Goal: Communication & Community: Participate in discussion

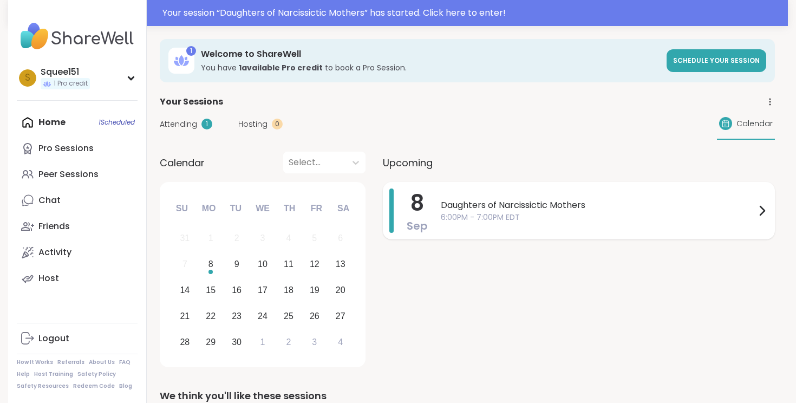
click at [475, 214] on span "6:00PM - 7:00PM EDT" at bounding box center [598, 217] width 314 height 11
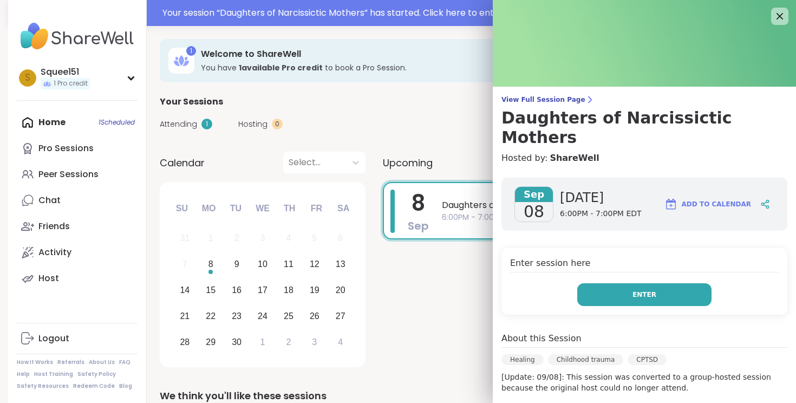
click at [608, 283] on button "Enter" at bounding box center [644, 294] width 134 height 23
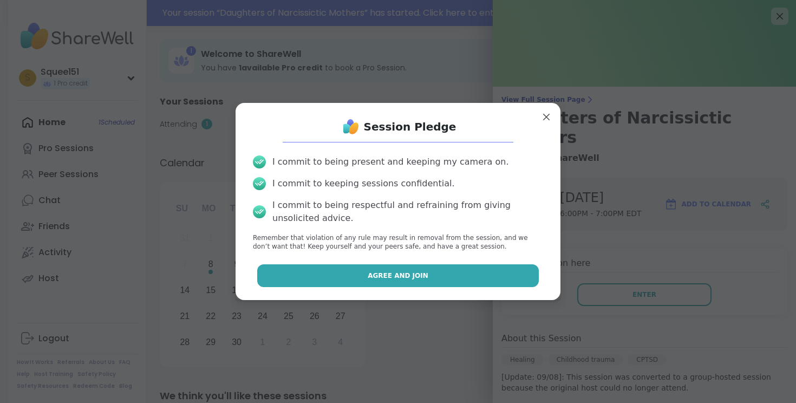
click at [409, 275] on span "Agree and Join" at bounding box center [397, 276] width 61 height 10
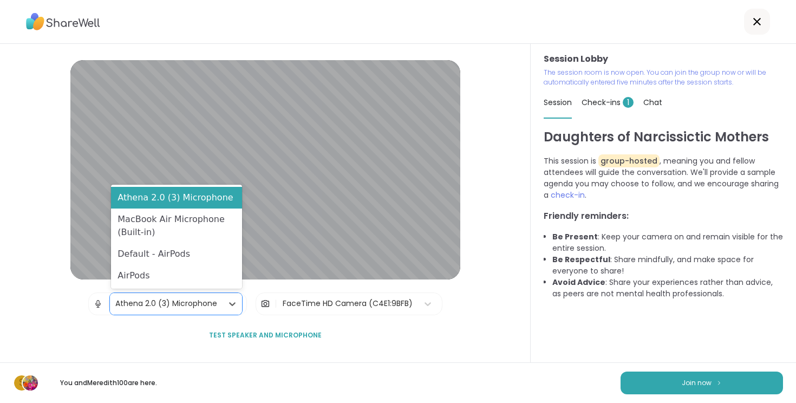
click at [212, 307] on div "Athena 2.0 (3) Microphone" at bounding box center [166, 303] width 102 height 11
click at [154, 255] on div "Default - AirPods" at bounding box center [176, 254] width 131 height 22
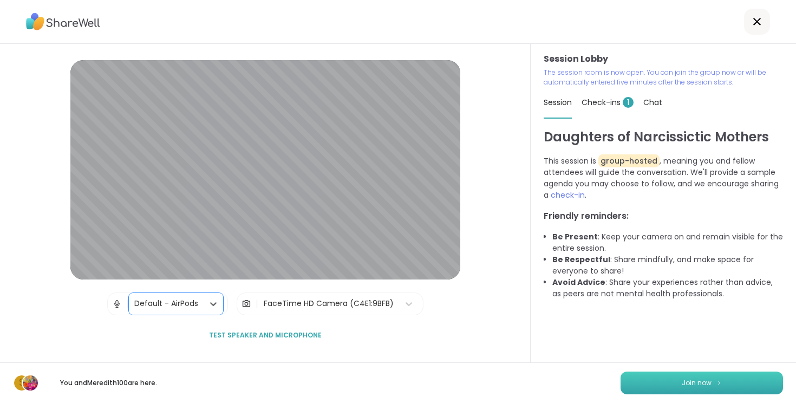
click at [711, 381] on button "Join now" at bounding box center [701, 382] width 162 height 23
click at [602, 96] on div "Check-ins 1" at bounding box center [607, 102] width 52 height 30
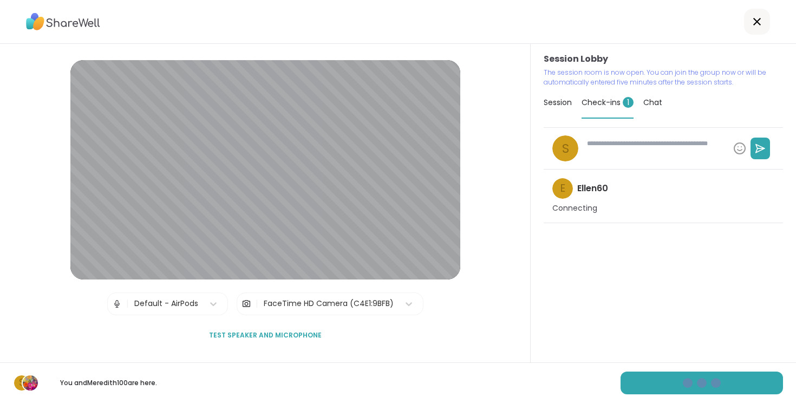
type textarea "*"
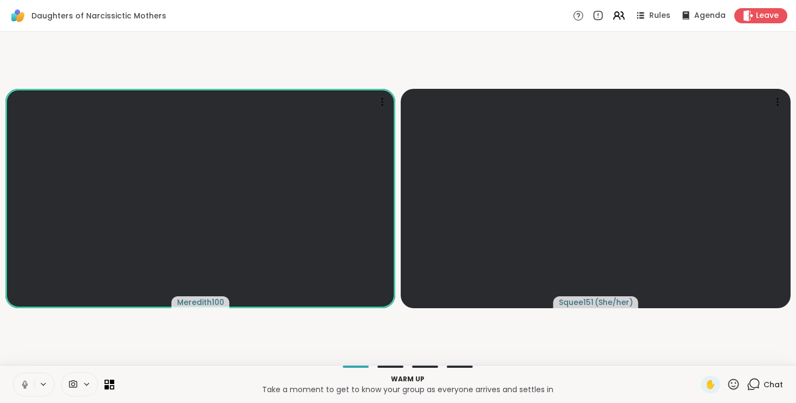
click at [636, 50] on video-player-container "Meredith100 Squee151 ( She/her )" at bounding box center [397, 198] width 783 height 324
click at [618, 12] on icon at bounding box center [616, 14] width 4 height 4
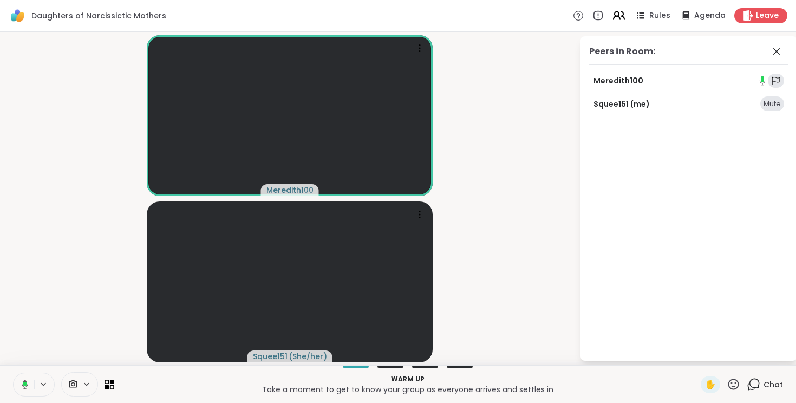
click at [625, 16] on icon at bounding box center [619, 16] width 14 height 14
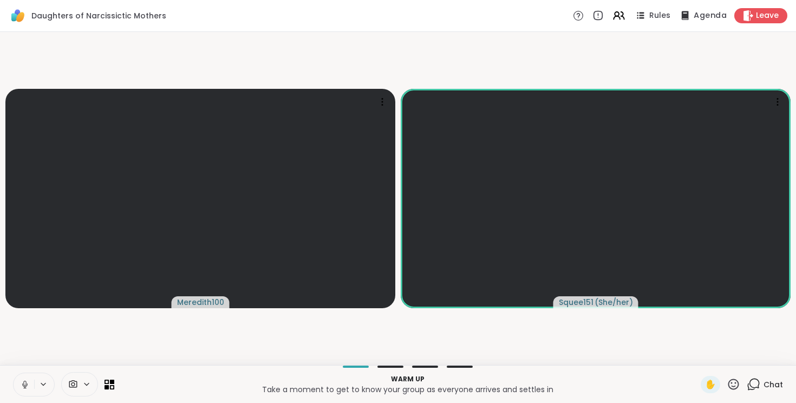
click at [694, 19] on div "Agenda" at bounding box center [702, 16] width 49 height 14
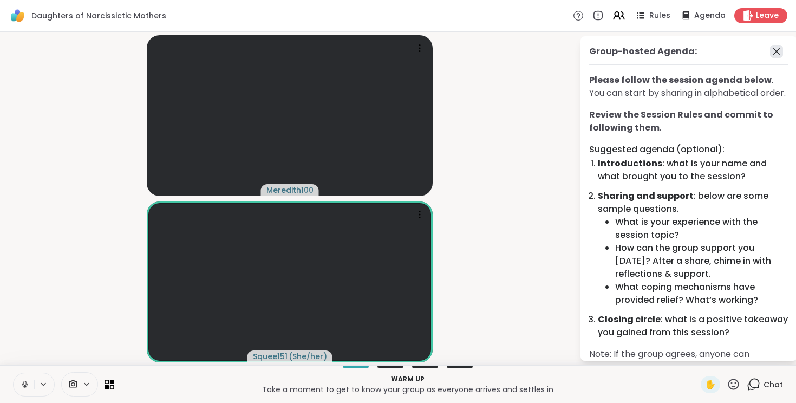
click at [779, 50] on icon at bounding box center [776, 51] width 13 height 13
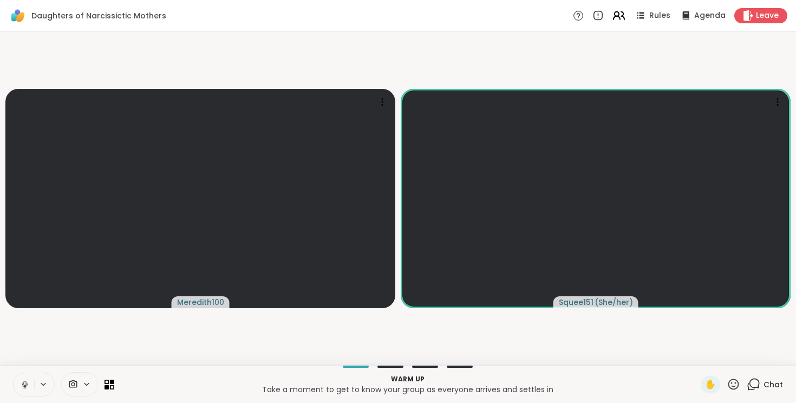
click at [622, 14] on icon at bounding box center [619, 16] width 14 height 14
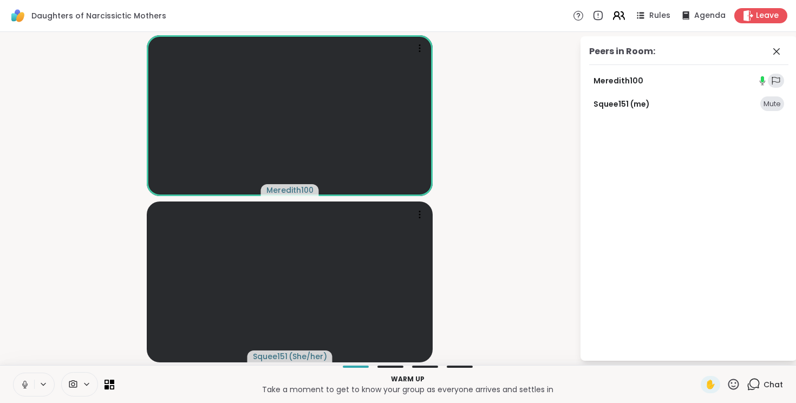
click at [619, 19] on icon at bounding box center [619, 16] width 14 height 14
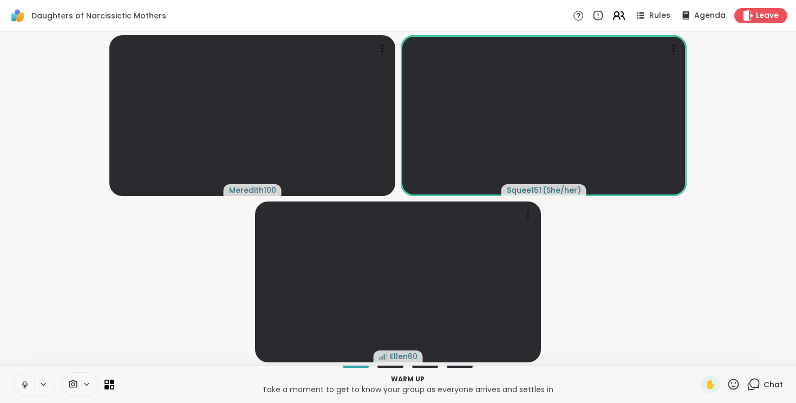
click at [620, 18] on icon at bounding box center [616, 17] width 6 height 3
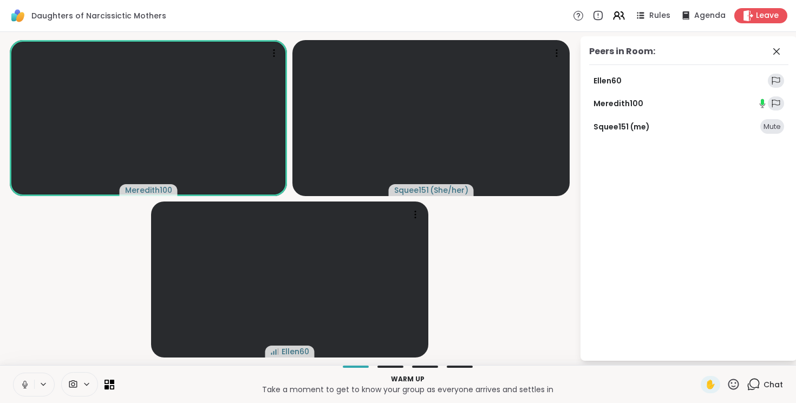
click at [22, 384] on icon at bounding box center [25, 384] width 10 height 10
click at [32, 390] on button at bounding box center [24, 384] width 21 height 23
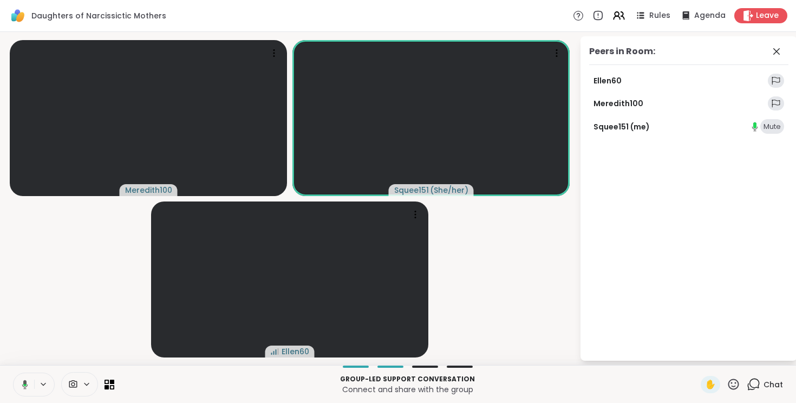
click at [23, 384] on icon at bounding box center [24, 385] width 3 height 2
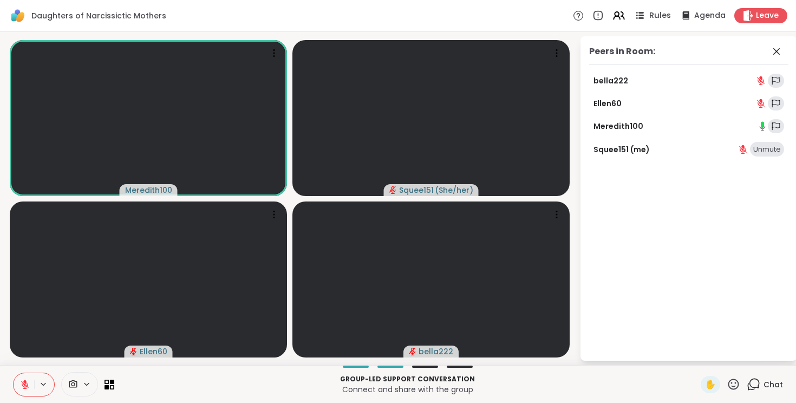
click at [663, 19] on span "Rules" at bounding box center [660, 15] width 22 height 11
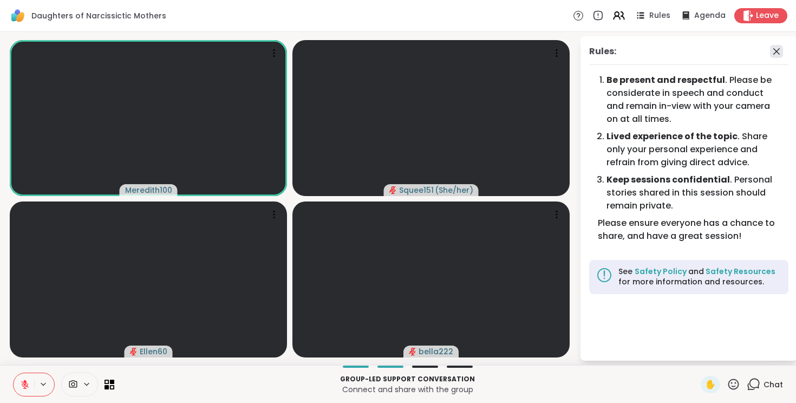
click at [782, 50] on icon at bounding box center [776, 51] width 13 height 13
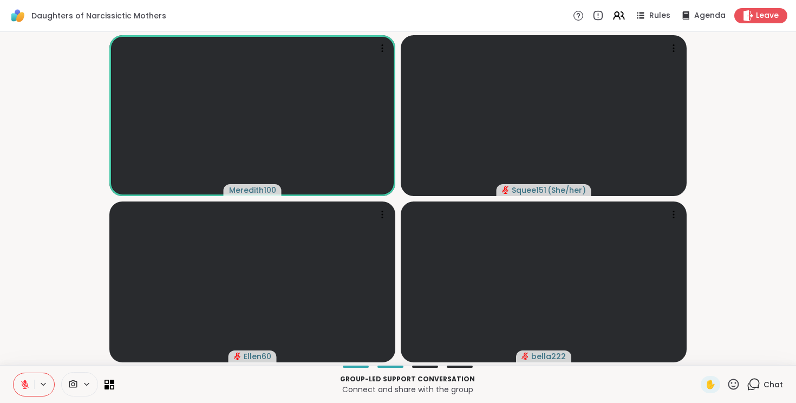
click at [513, 21] on div "Daughters of Narcissictic Mothers Rules Agenda Leave" at bounding box center [398, 16] width 796 height 32
click at [582, 19] on icon at bounding box center [578, 15] width 11 height 11
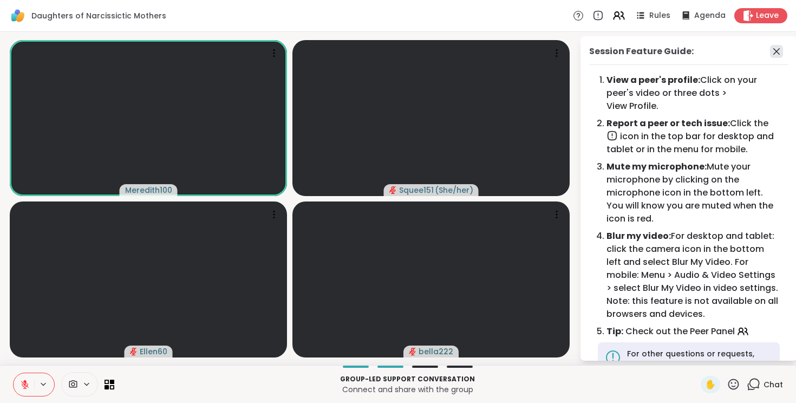
click at [775, 53] on icon at bounding box center [776, 51] width 13 height 13
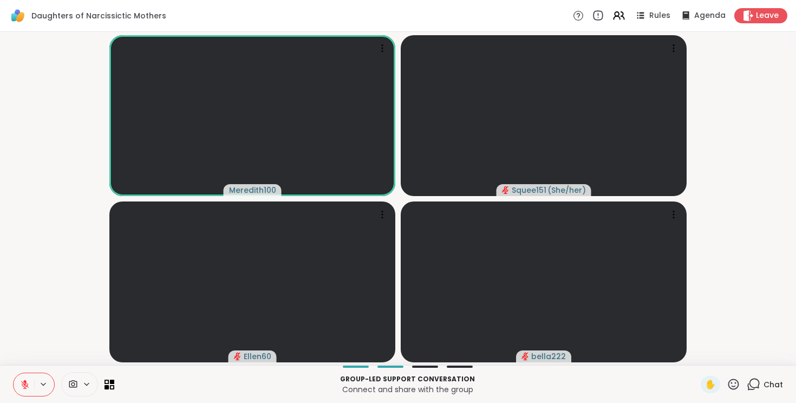
click at [602, 14] on icon at bounding box center [598, 16] width 12 height 12
click at [774, 387] on span "Chat" at bounding box center [772, 384] width 19 height 11
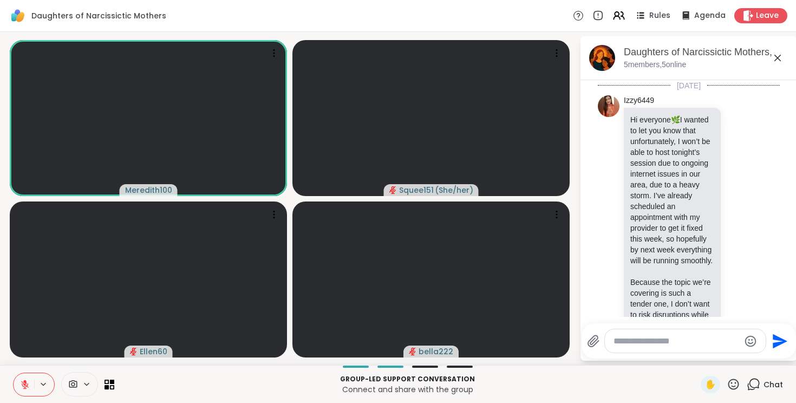
scroll to position [1254, 0]
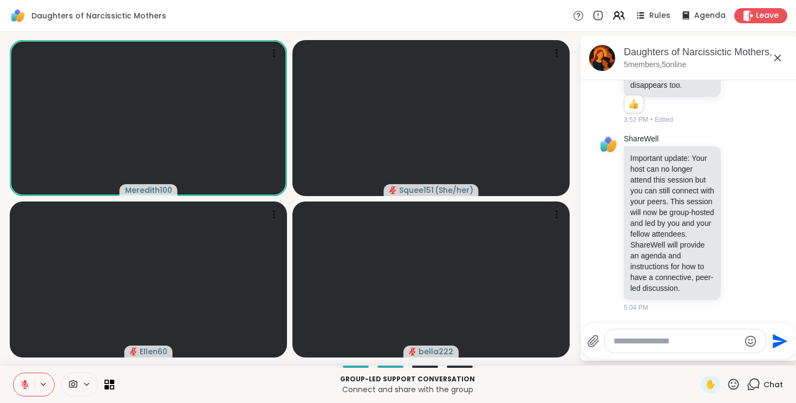
click at [357, 12] on div "Daughters of Narcissictic Mothers Rules Agenda Leave" at bounding box center [398, 16] width 796 height 32
click at [733, 385] on icon at bounding box center [733, 384] width 14 height 14
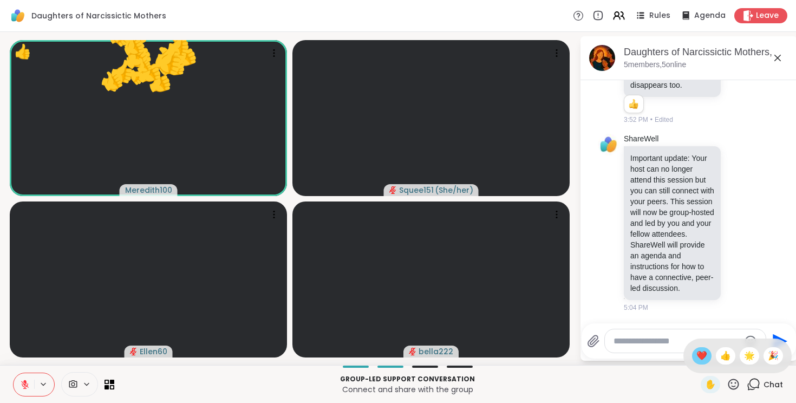
click at [707, 357] on span "❤️" at bounding box center [701, 355] width 11 height 13
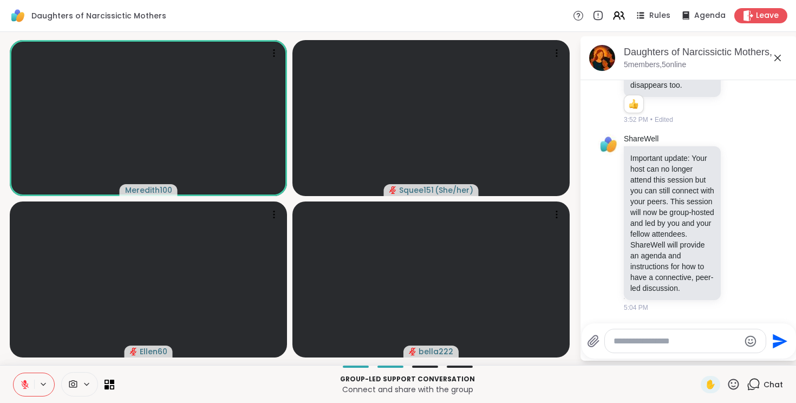
click at [778, 58] on icon at bounding box center [777, 58] width 6 height 6
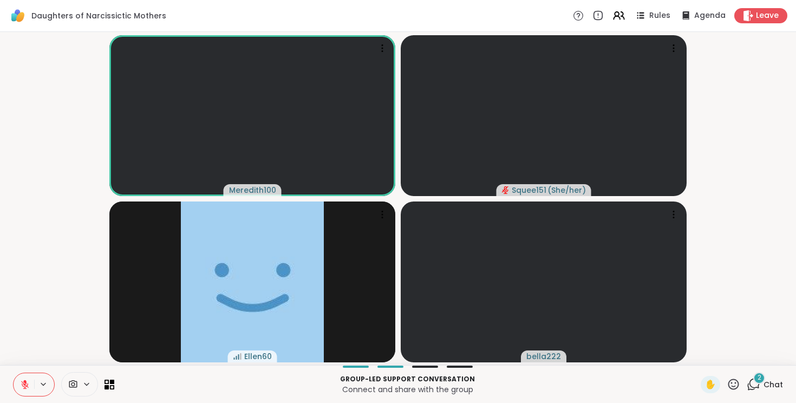
click at [19, 384] on button at bounding box center [24, 384] width 21 height 23
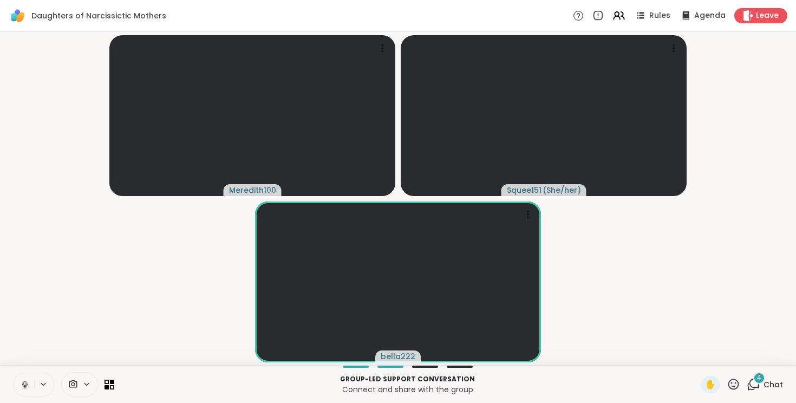
click at [22, 374] on button at bounding box center [24, 384] width 21 height 23
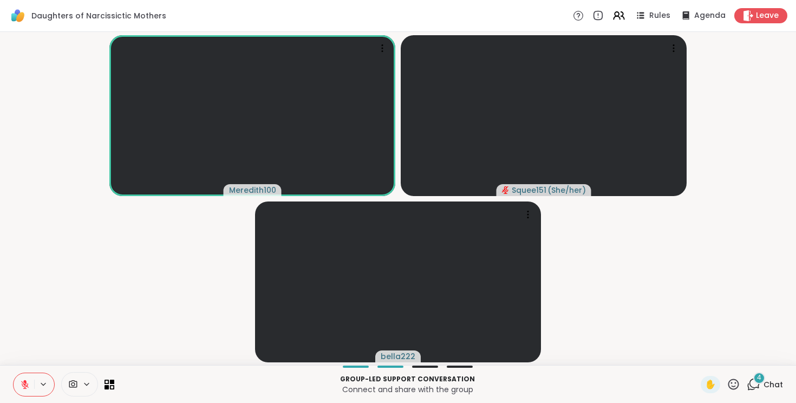
click at [27, 382] on icon at bounding box center [25, 384] width 10 height 10
click at [770, 377] on div "4 Chat" at bounding box center [764, 384] width 36 height 17
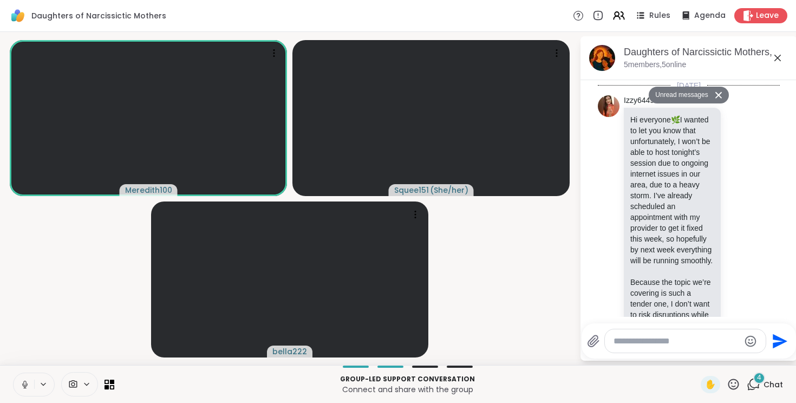
scroll to position [1607, 0]
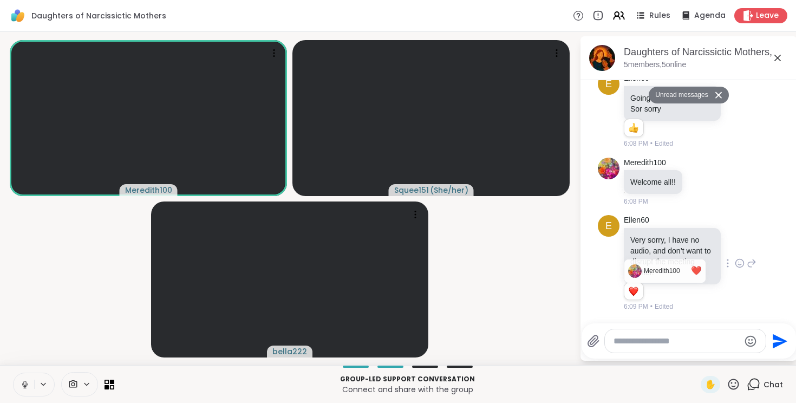
click at [634, 291] on div "Reactions: love" at bounding box center [633, 291] width 10 height 10
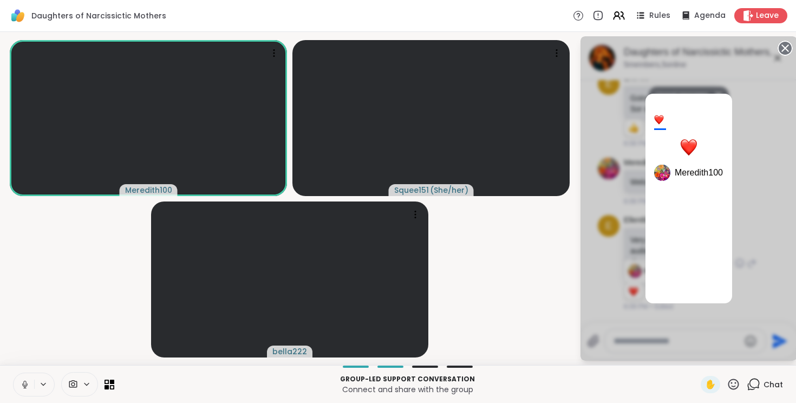
click at [755, 139] on div "1 Meredith100" at bounding box center [688, 198] width 216 height 324
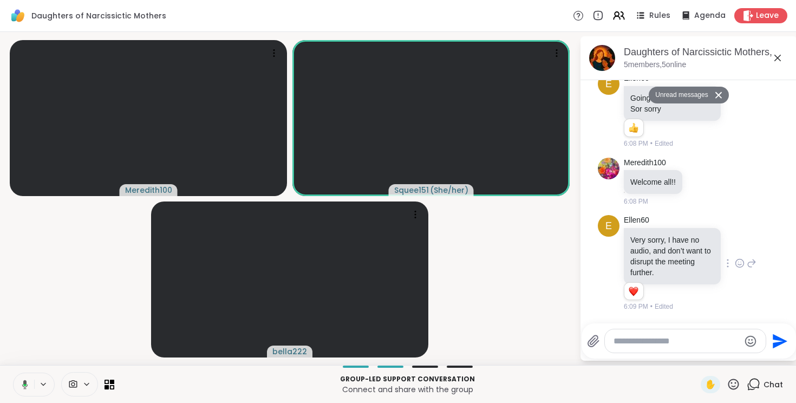
click at [719, 91] on icon at bounding box center [718, 94] width 8 height 7
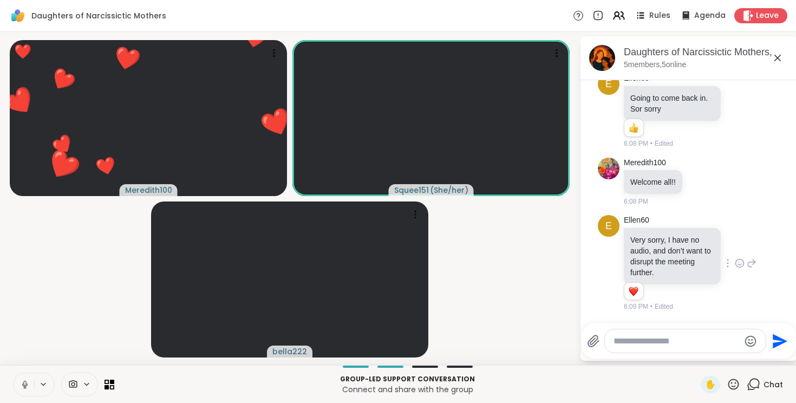
click at [780, 60] on icon at bounding box center [777, 57] width 13 height 13
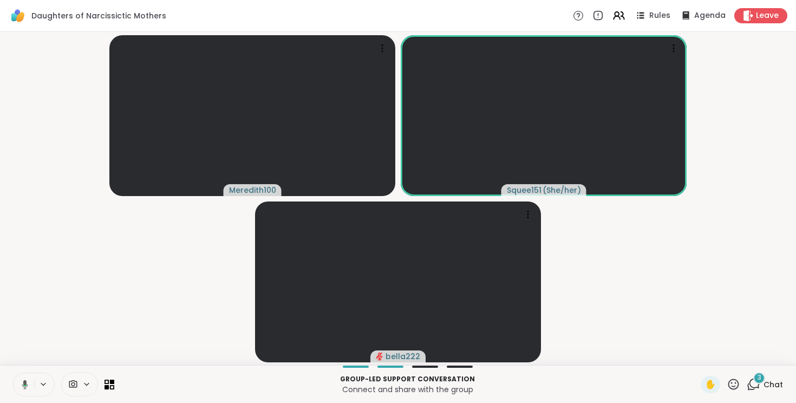
click at [459, 5] on div "Daughters of Narcissictic Mothers Rules Agenda Leave" at bounding box center [398, 16] width 796 height 32
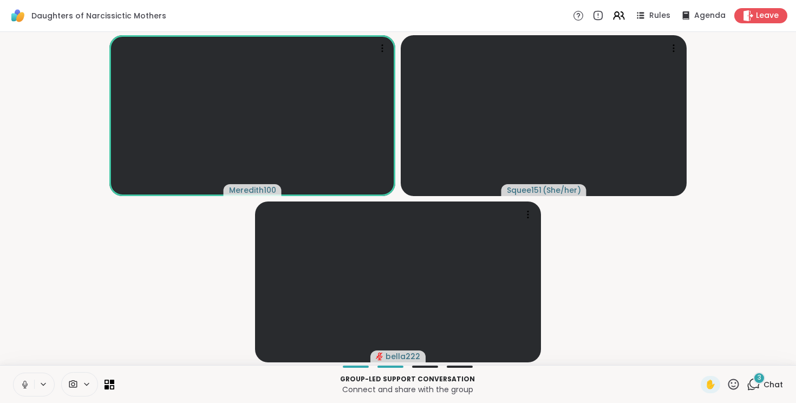
click at [765, 383] on span "Chat" at bounding box center [772, 384] width 19 height 11
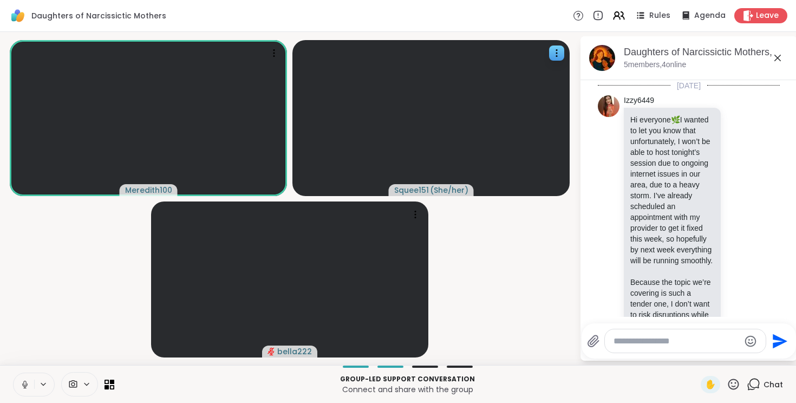
scroll to position [1806, 0]
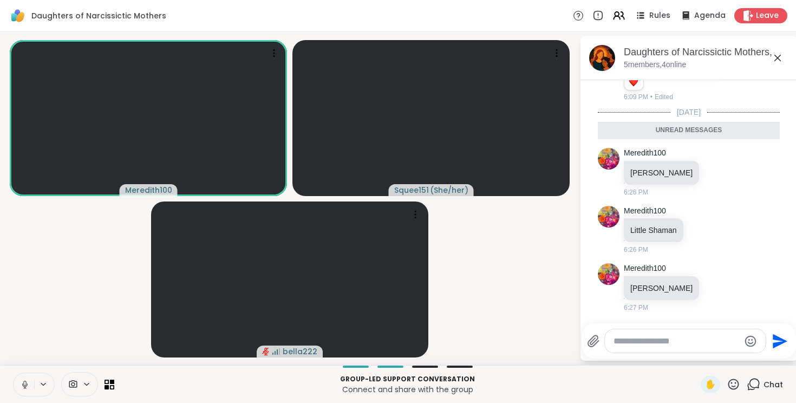
click at [23, 385] on icon at bounding box center [25, 384] width 10 height 10
click at [734, 386] on icon at bounding box center [733, 383] width 11 height 11
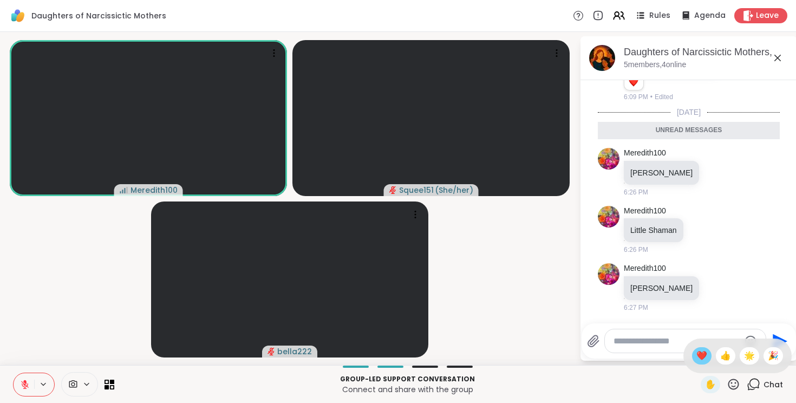
click at [707, 359] on span "❤️" at bounding box center [701, 355] width 11 height 13
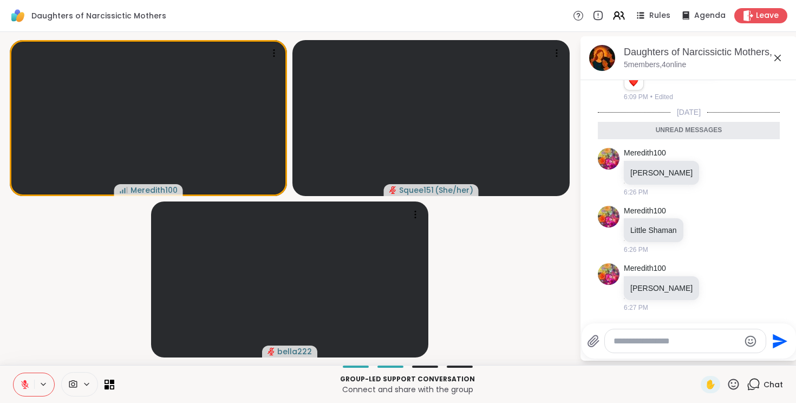
click at [24, 383] on icon at bounding box center [25, 384] width 8 height 8
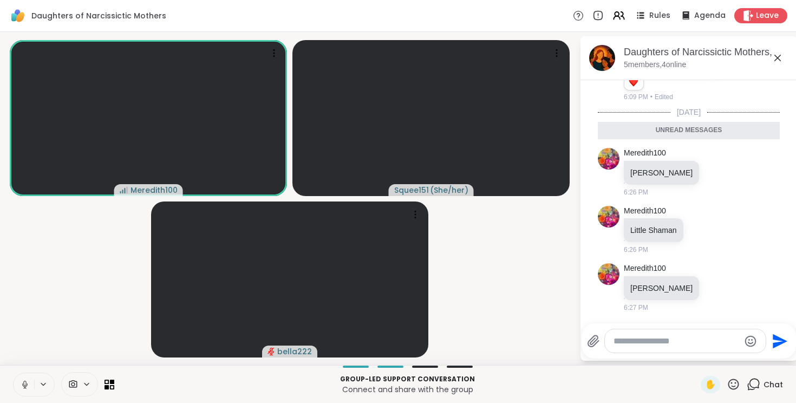
click at [25, 384] on icon at bounding box center [25, 384] width 10 height 10
click at [22, 387] on icon at bounding box center [25, 384] width 10 height 10
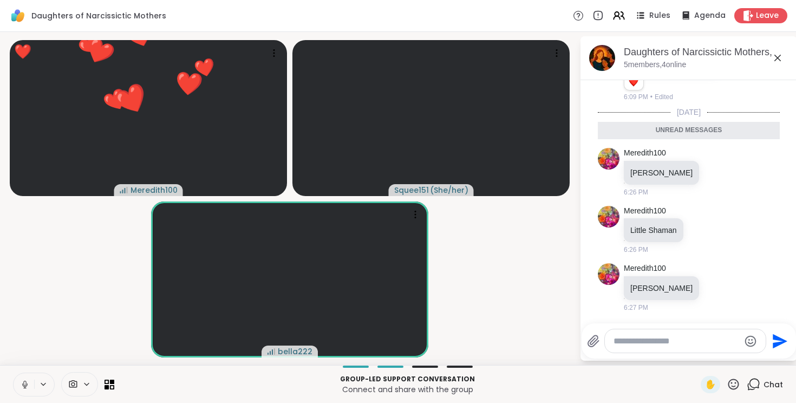
click at [732, 384] on icon at bounding box center [733, 384] width 14 height 14
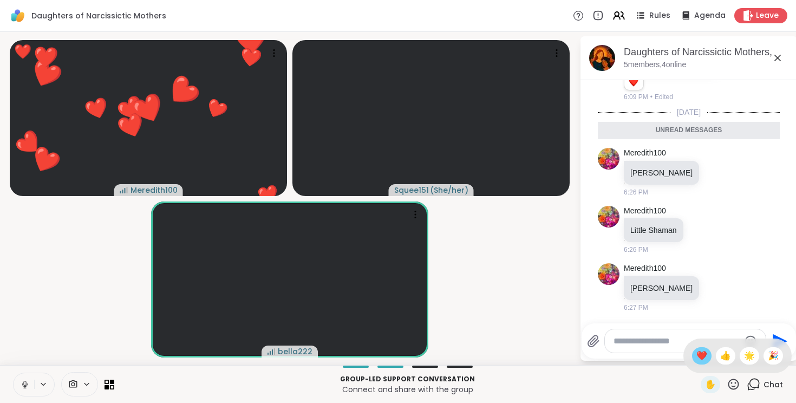
click at [711, 357] on div "❤️" at bounding box center [701, 355] width 19 height 17
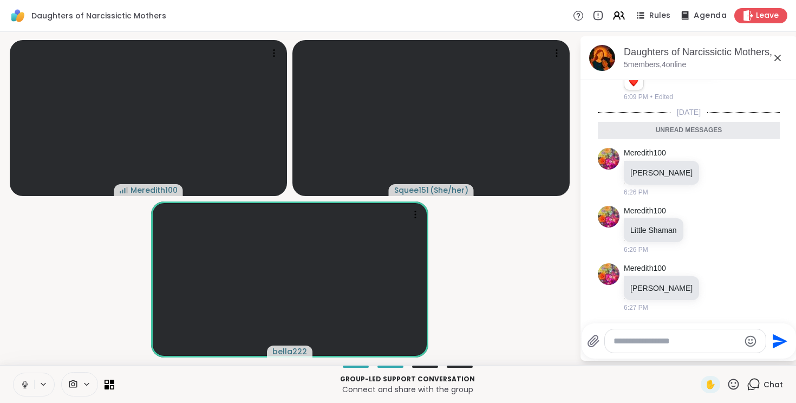
click at [703, 15] on span "Agenda" at bounding box center [709, 15] width 33 height 11
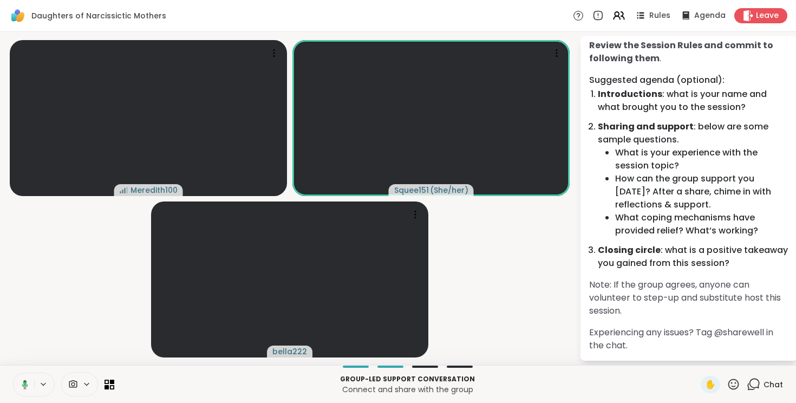
scroll to position [0, 0]
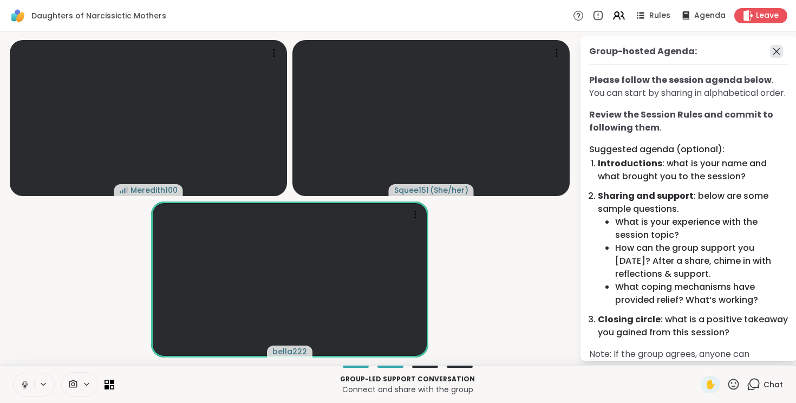
click at [777, 48] on icon at bounding box center [776, 51] width 13 height 13
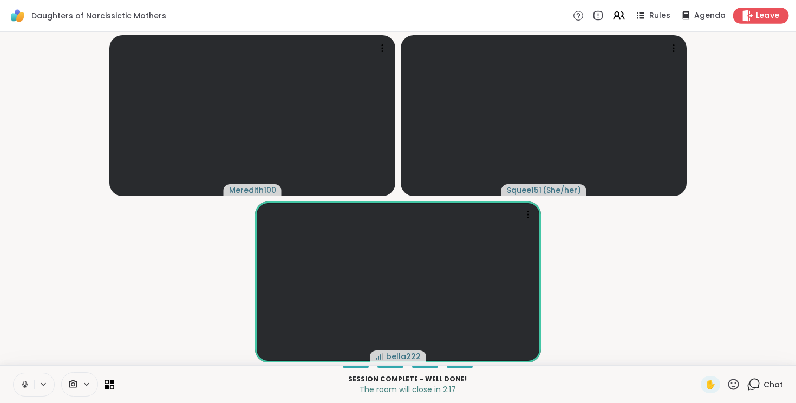
click at [772, 16] on span "Leave" at bounding box center [767, 15] width 24 height 11
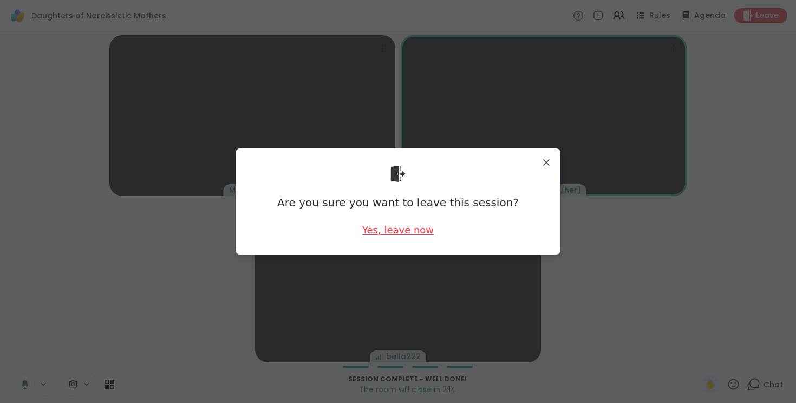
click at [387, 232] on div "Yes, leave now" at bounding box center [397, 230] width 71 height 14
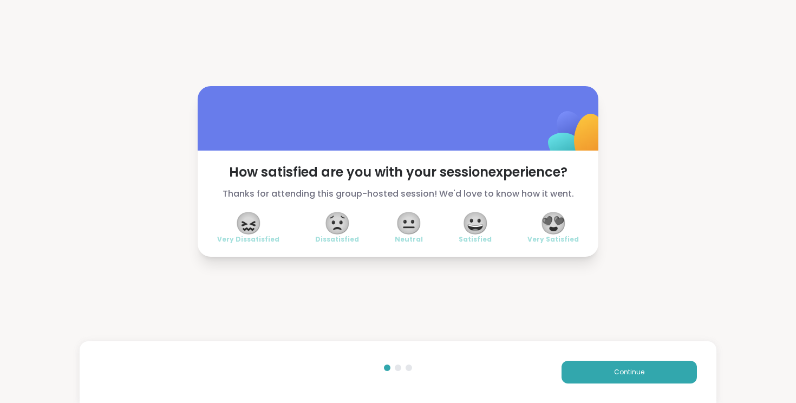
click at [476, 223] on span "😀" at bounding box center [475, 222] width 27 height 19
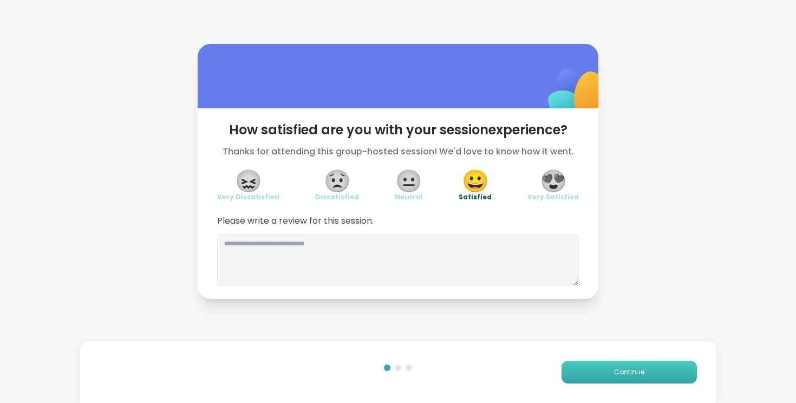
click at [617, 370] on span "Continue" at bounding box center [629, 372] width 30 height 10
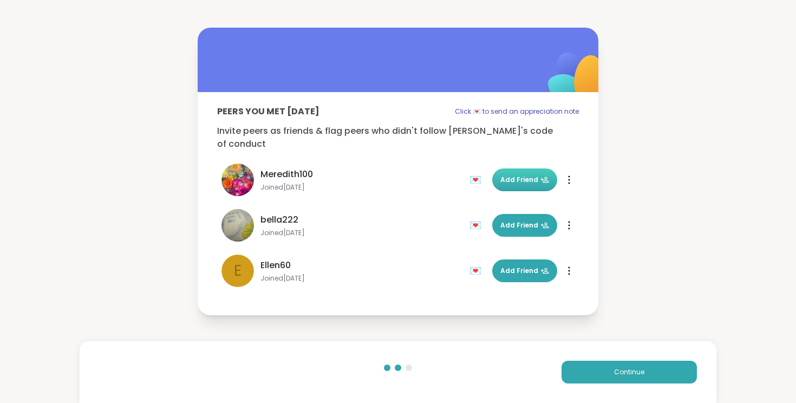
click at [510, 175] on span "Add Friend" at bounding box center [524, 180] width 49 height 10
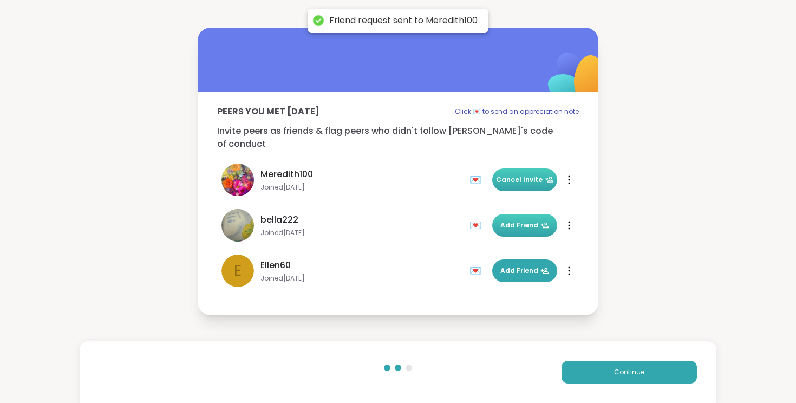
click at [516, 220] on span "Add Friend" at bounding box center [524, 225] width 49 height 10
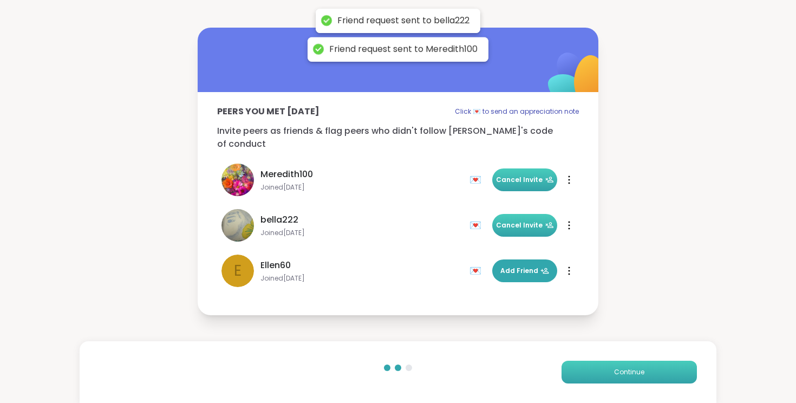
click at [609, 378] on button "Continue" at bounding box center [628, 371] width 135 height 23
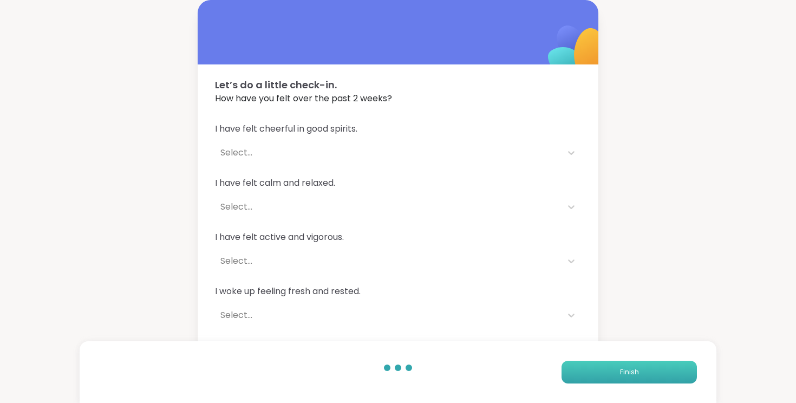
click at [628, 372] on span "Finish" at bounding box center [629, 372] width 19 height 10
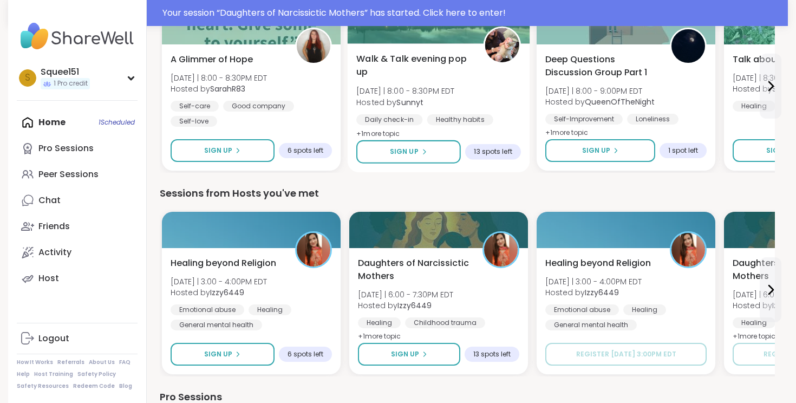
scroll to position [527, 0]
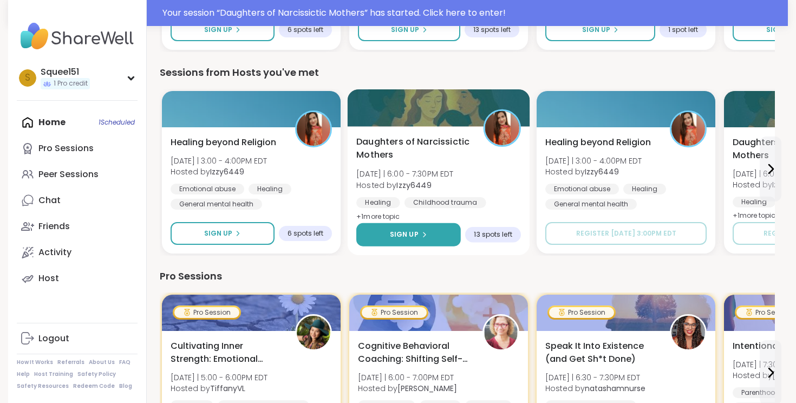
click at [398, 235] on span "Sign Up" at bounding box center [404, 234] width 29 height 10
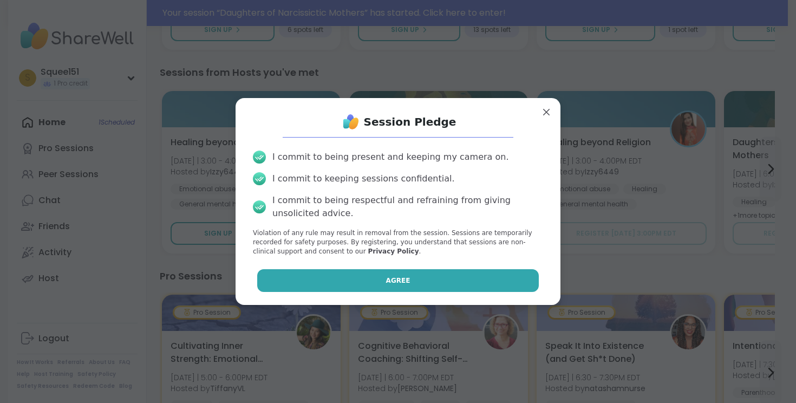
click at [379, 283] on button "Agree" at bounding box center [398, 280] width 282 height 23
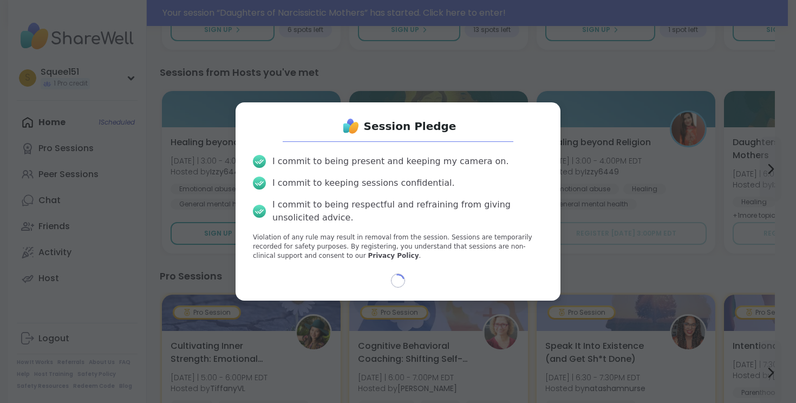
select select "**"
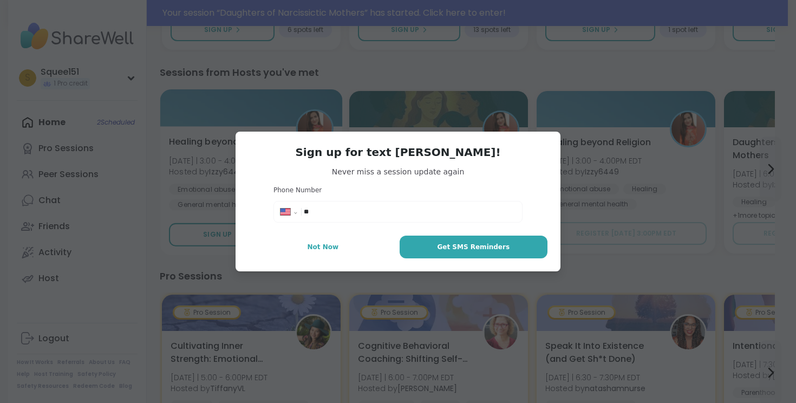
click at [315, 246] on span "Not Now" at bounding box center [322, 247] width 31 height 10
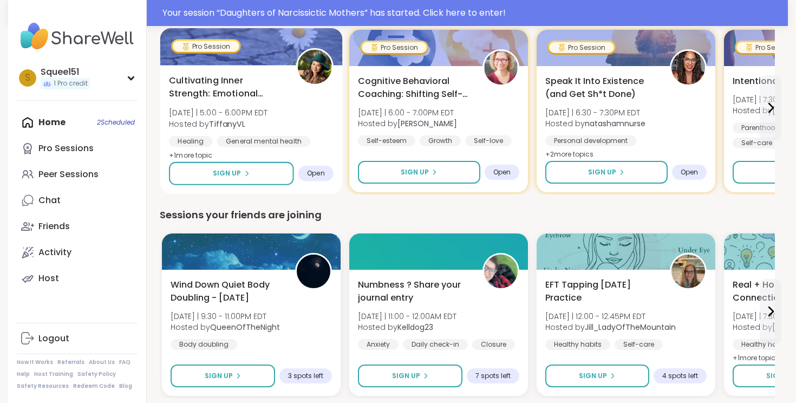
scroll to position [868, 0]
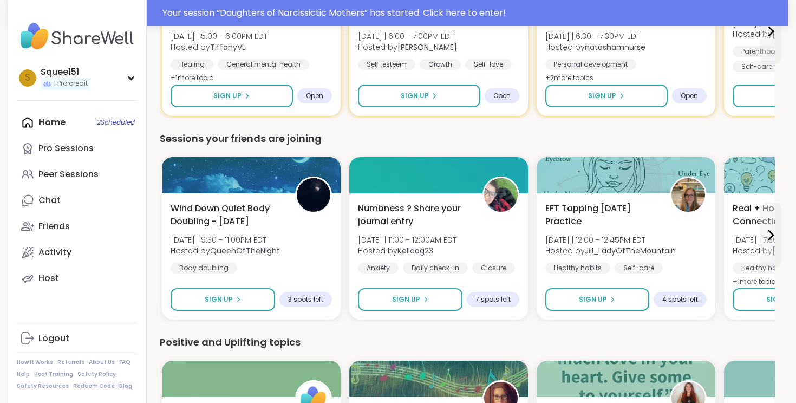
click at [51, 127] on div "Home 2 Scheduled Pro Sessions Peer Sessions Chat Friends Activity Host" at bounding box center [77, 200] width 121 height 182
click at [56, 192] on link "Chat" at bounding box center [77, 200] width 121 height 26
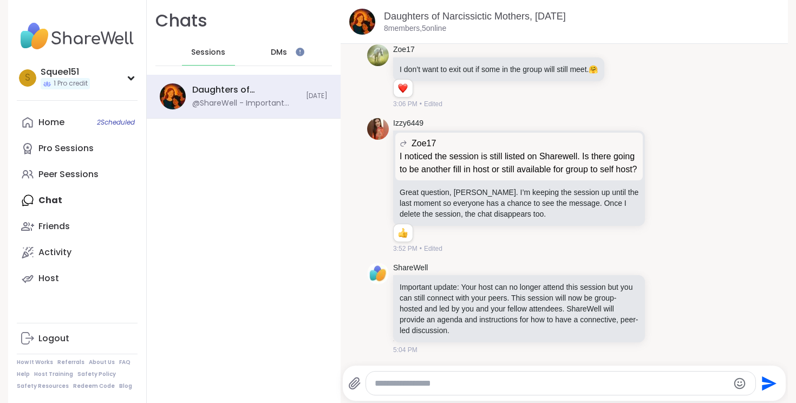
click at [278, 51] on span "DMs" at bounding box center [279, 52] width 16 height 11
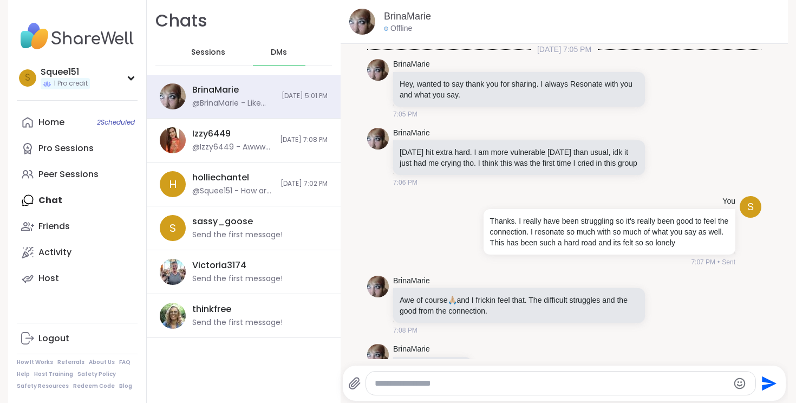
scroll to position [472, 0]
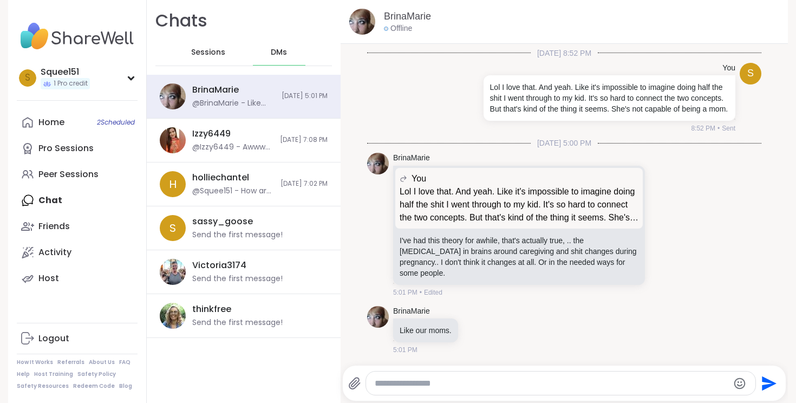
click at [428, 374] on div at bounding box center [560, 382] width 389 height 23
click at [424, 384] on textarea "Type your message" at bounding box center [551, 383] width 353 height 11
type textarea "*"
type textarea "**********"
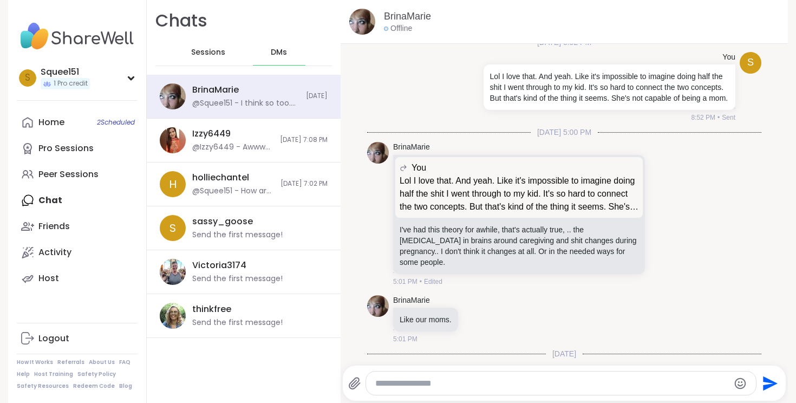
scroll to position [541, 0]
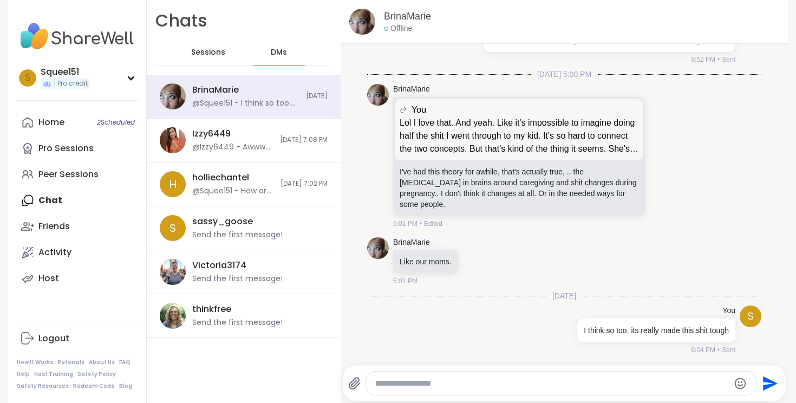
click at [212, 54] on span "Sessions" at bounding box center [208, 52] width 34 height 11
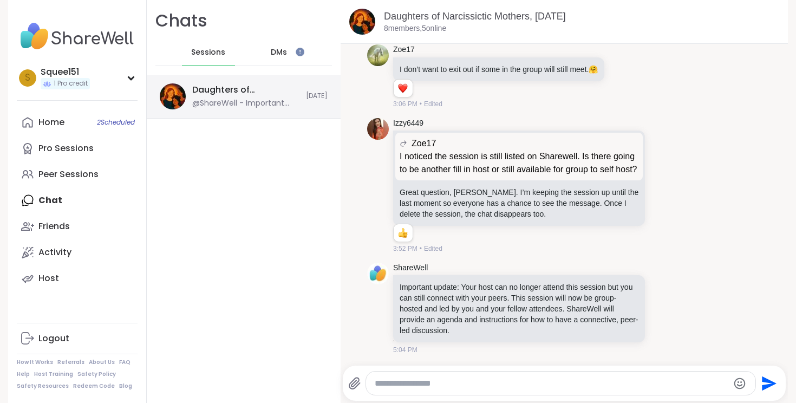
click at [253, 102] on div "@ShareWell - Important update: Your host can no longer attend this session but …" at bounding box center [245, 103] width 107 height 11
click at [242, 100] on div "@ShareWell - Important update: Your host can no longer attend this session but …" at bounding box center [245, 103] width 107 height 11
click at [280, 51] on span "DMs" at bounding box center [279, 52] width 16 height 11
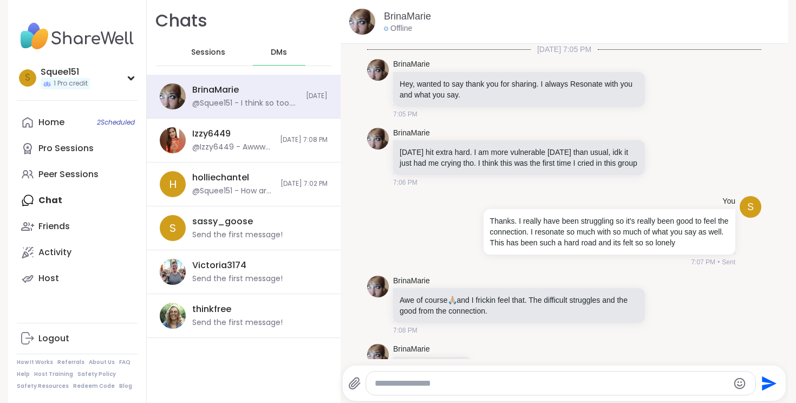
scroll to position [541, 0]
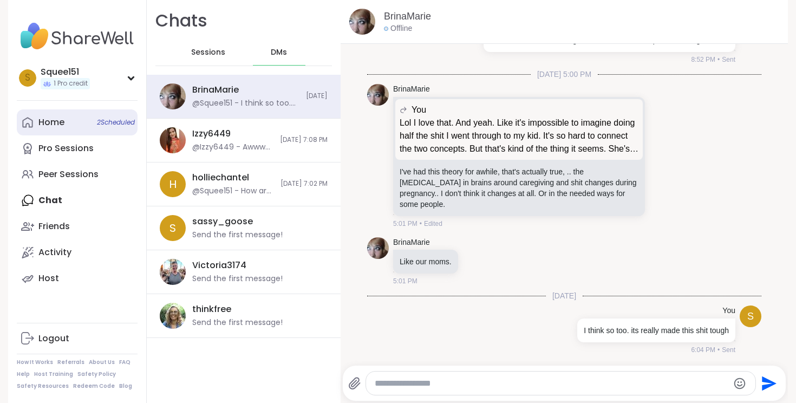
click at [53, 119] on div "Home 2 Scheduled" at bounding box center [51, 122] width 26 height 12
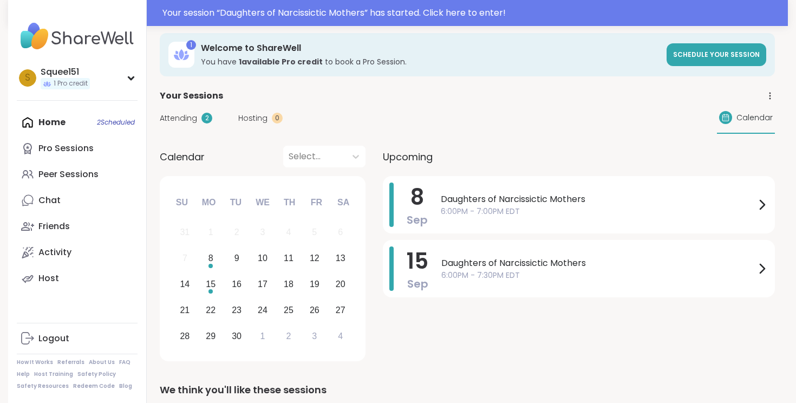
scroll to position [6, 0]
